Goal: Use online tool/utility

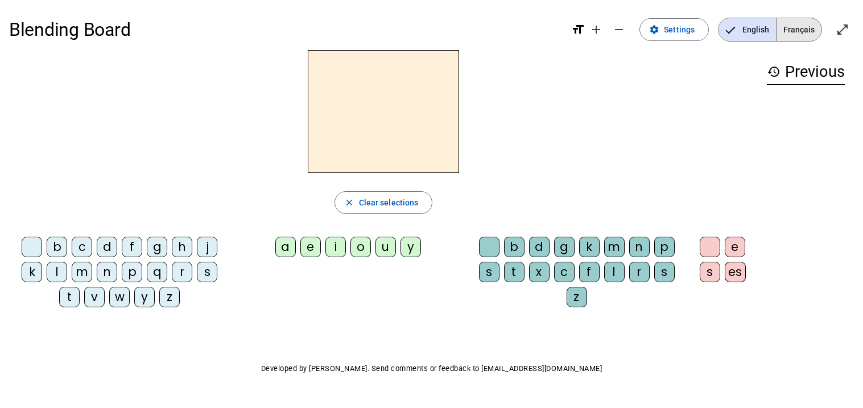
click at [801, 31] on span "Français" at bounding box center [798, 29] width 45 height 23
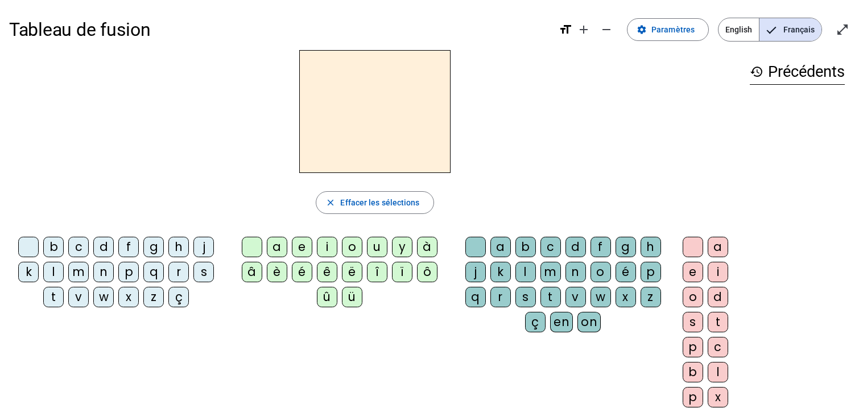
click at [75, 268] on div "m" at bounding box center [78, 272] width 20 height 20
click at [275, 247] on div "a" at bounding box center [277, 247] width 20 height 20
click at [56, 296] on div "t" at bounding box center [53, 297] width 20 height 20
click at [209, 272] on div "s" at bounding box center [203, 272] width 20 height 20
click at [54, 275] on div "l" at bounding box center [53, 272] width 20 height 20
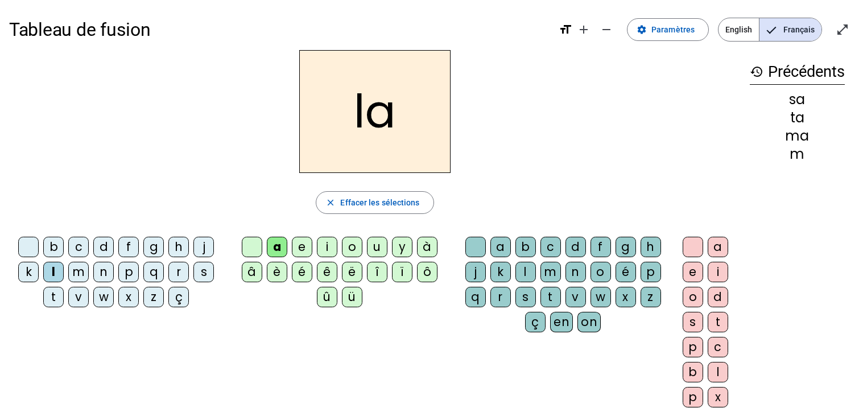
click at [523, 295] on div "s" at bounding box center [525, 297] width 20 height 20
click at [125, 273] on div "p" at bounding box center [128, 272] width 20 height 20
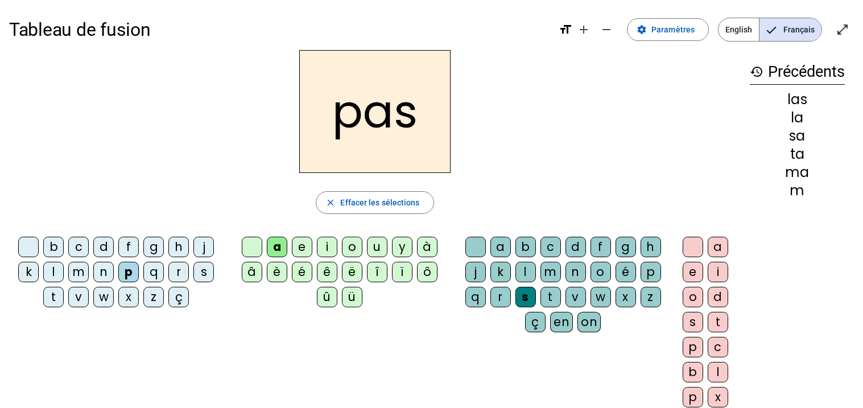
click at [49, 295] on div "t" at bounding box center [53, 297] width 20 height 20
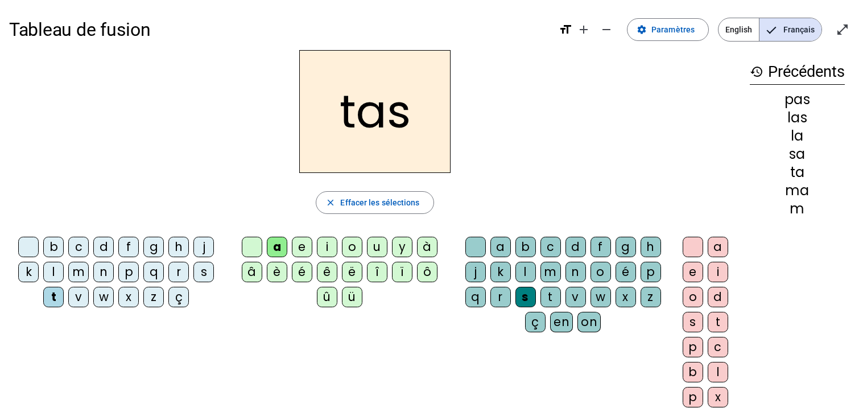
click at [475, 243] on div at bounding box center [475, 247] width 20 height 20
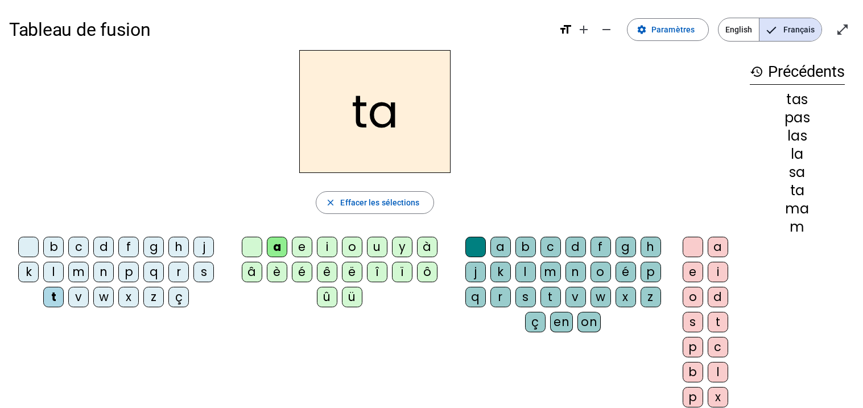
click at [47, 274] on div "l" at bounding box center [53, 272] width 20 height 20
click at [212, 273] on div "s" at bounding box center [203, 272] width 20 height 20
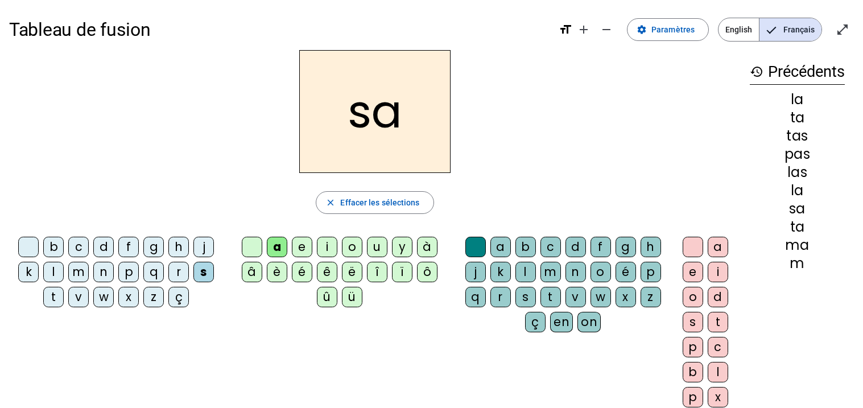
click at [524, 271] on div "l" at bounding box center [525, 272] width 20 height 20
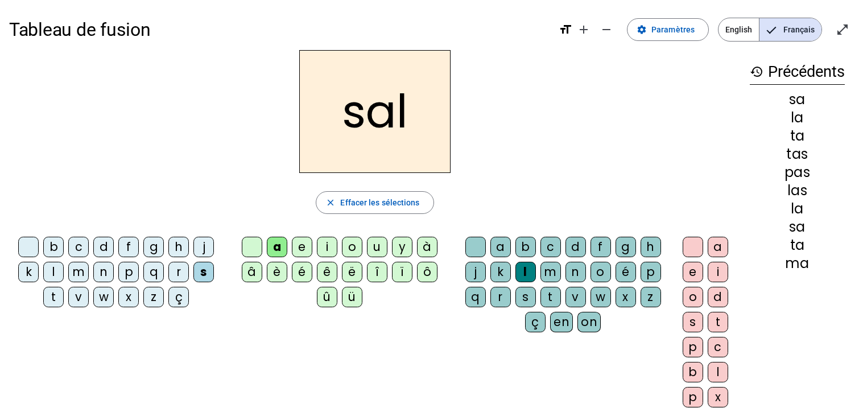
click at [71, 275] on div "m" at bounding box center [78, 272] width 20 height 20
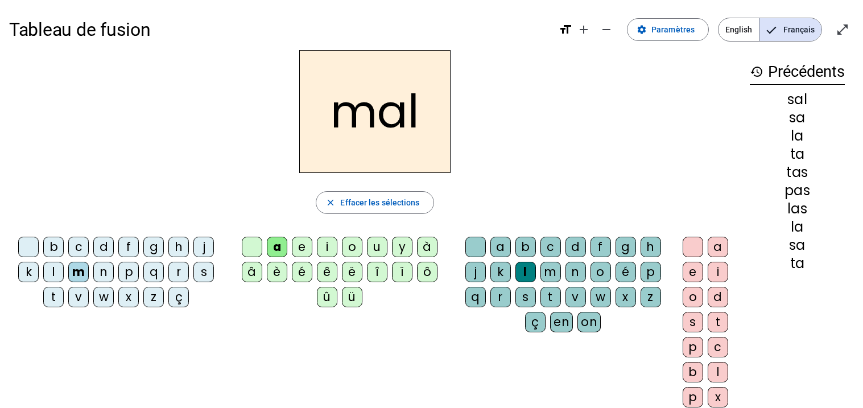
click at [52, 248] on div "b" at bounding box center [53, 247] width 20 height 20
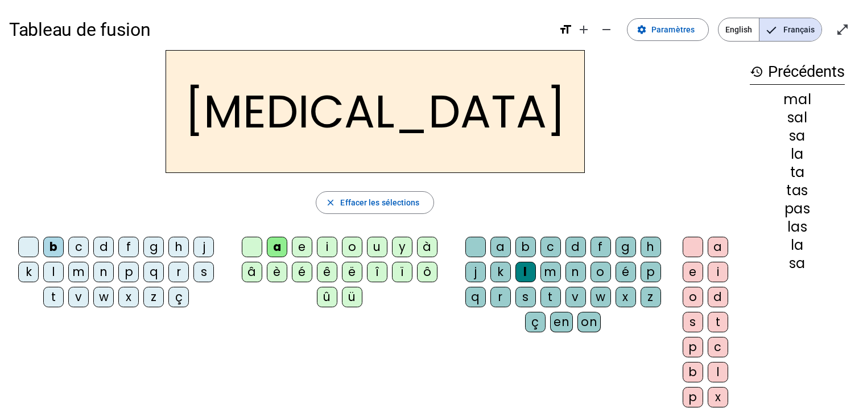
click at [522, 299] on div "s" at bounding box center [525, 297] width 20 height 20
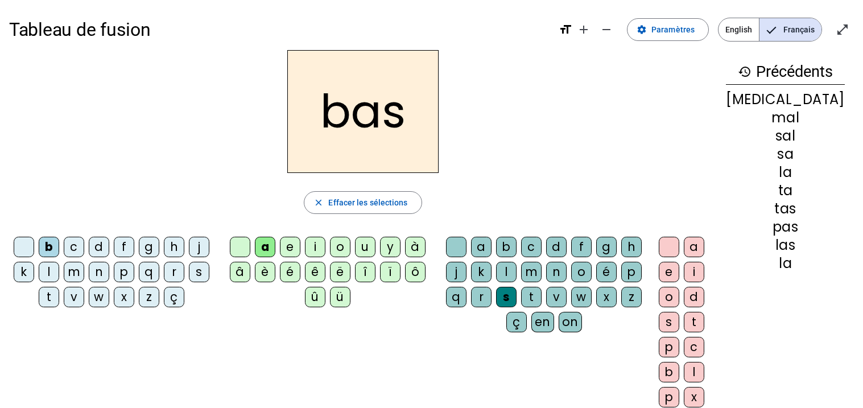
click at [134, 269] on div "p" at bounding box center [124, 272] width 20 height 20
